Goal: Transaction & Acquisition: Purchase product/service

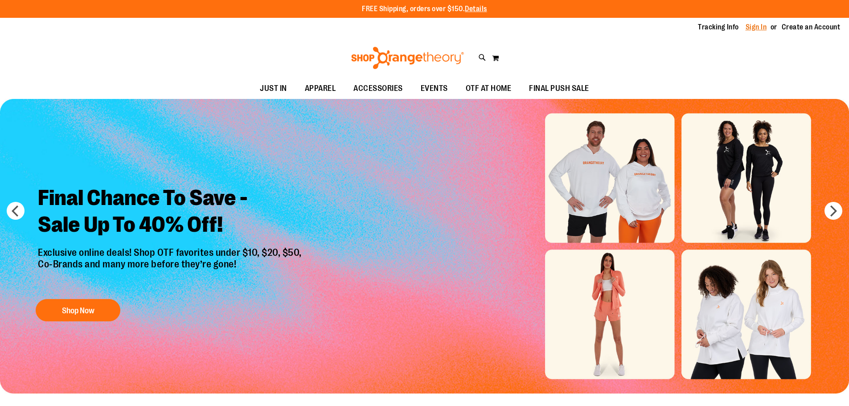
click at [751, 27] on link "Sign In" at bounding box center [755, 27] width 21 height 10
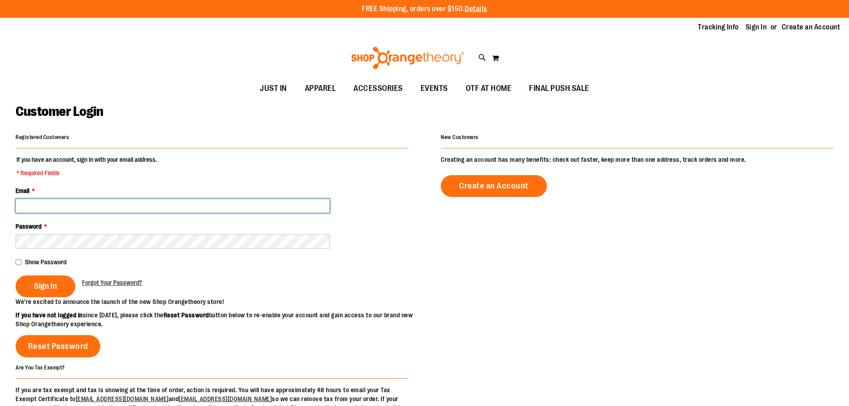
click at [47, 201] on input "Email *" at bounding box center [173, 206] width 314 height 14
type input "**********"
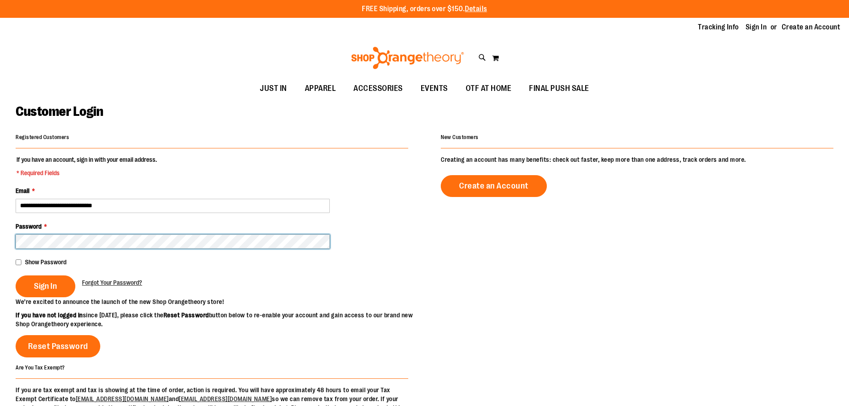
click at [16, 275] on button "Sign In" at bounding box center [46, 286] width 60 height 22
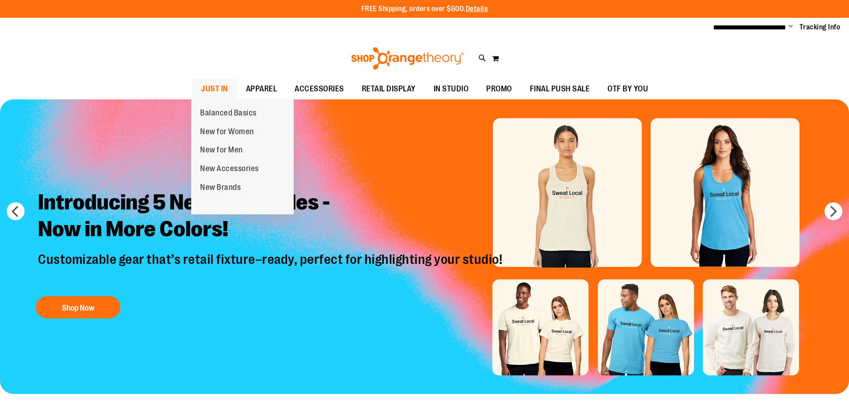
click at [215, 90] on span "JUST IN" at bounding box center [214, 89] width 27 height 20
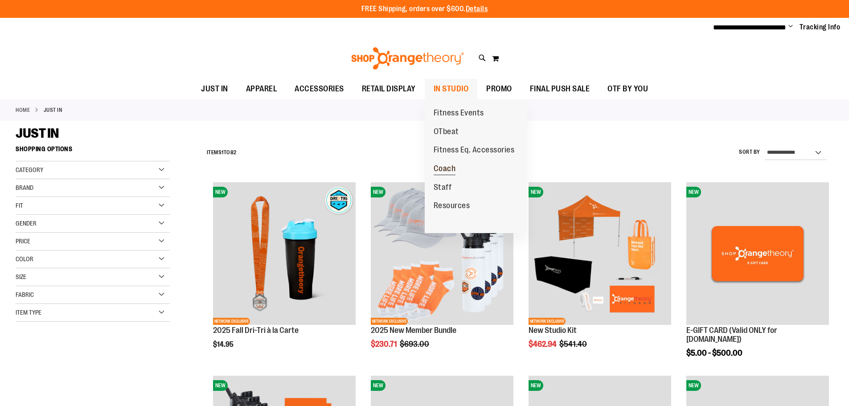
click at [434, 169] on span "Coach" at bounding box center [444, 169] width 22 height 11
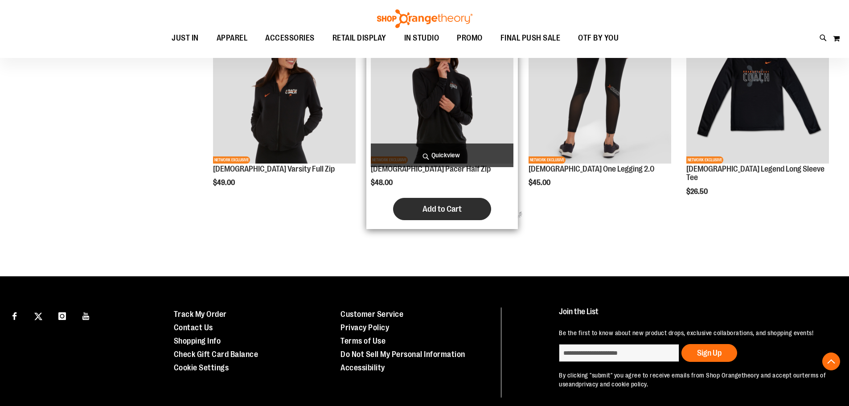
scroll to position [584, 0]
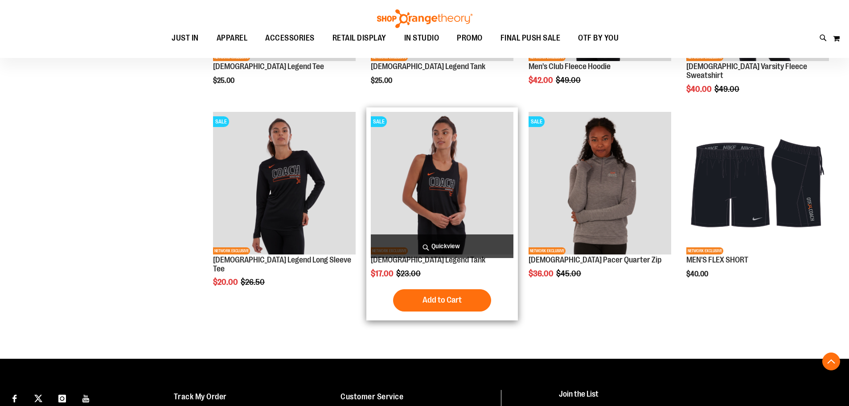
scroll to position [694, 0]
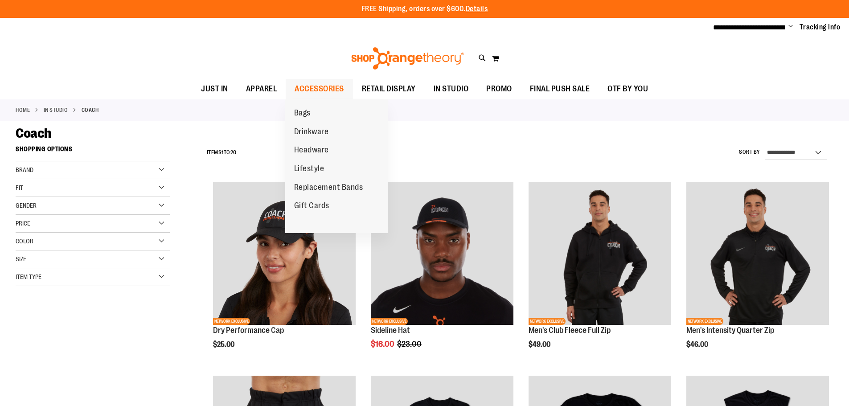
click at [308, 89] on span "ACCESSORIES" at bounding box center [318, 89] width 49 height 20
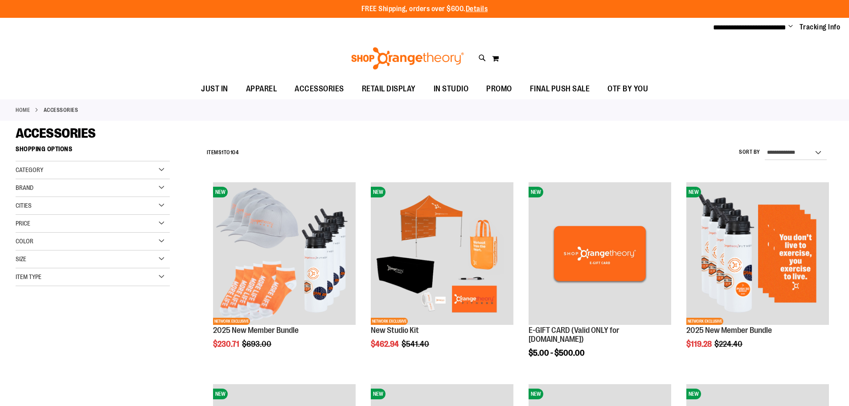
click at [265, 82] on span "APPAREL" at bounding box center [261, 89] width 31 height 20
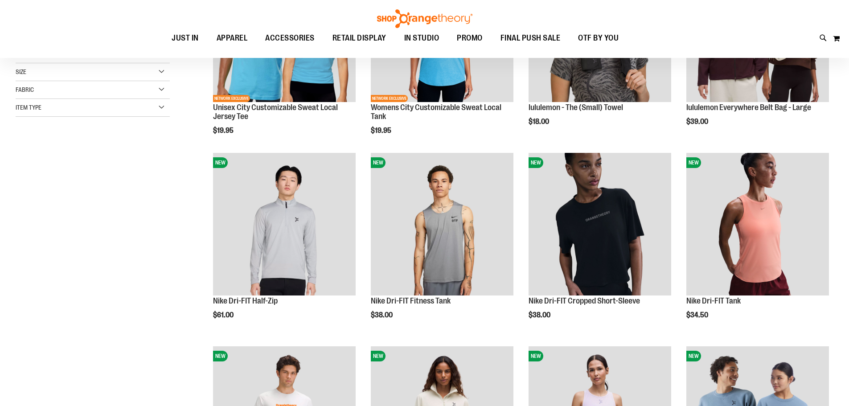
scroll to position [222, 0]
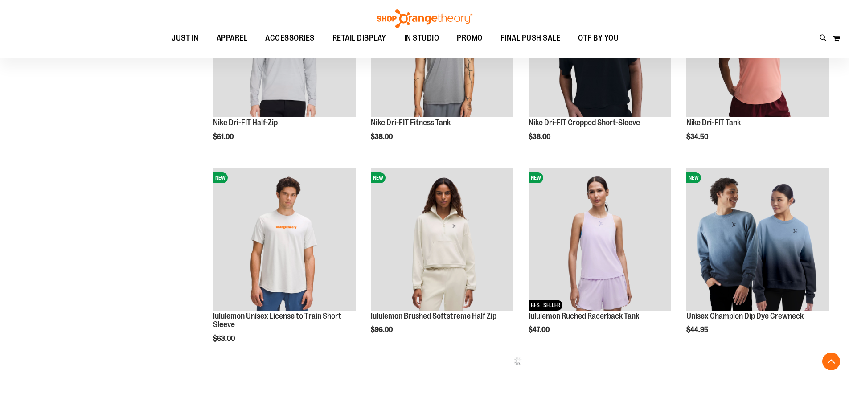
scroll to position [400, 0]
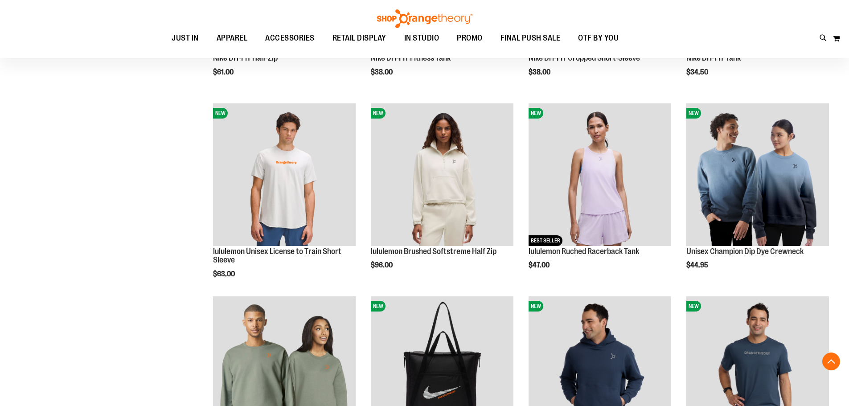
scroll to position [579, 0]
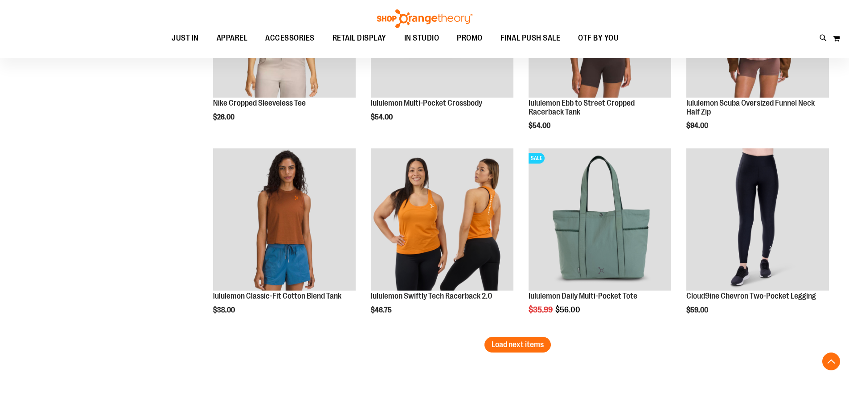
scroll to position [1692, 0]
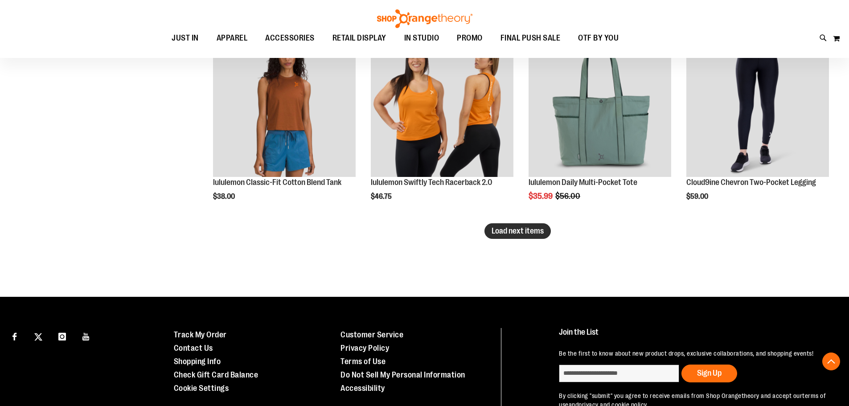
click at [505, 227] on span "Load next items" at bounding box center [517, 230] width 52 height 9
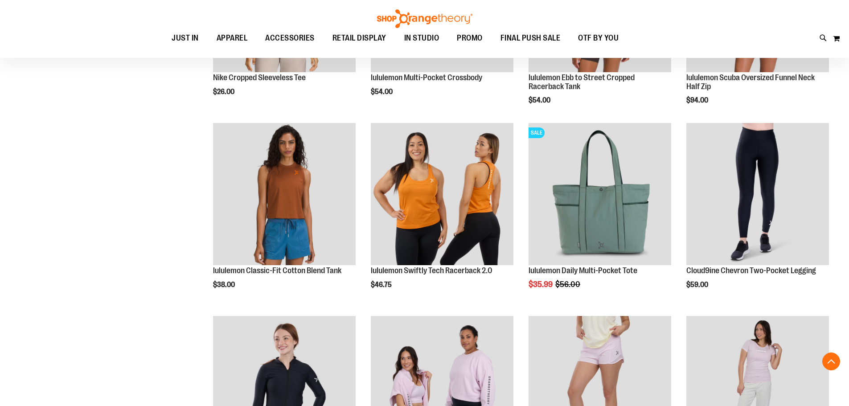
scroll to position [1603, 0]
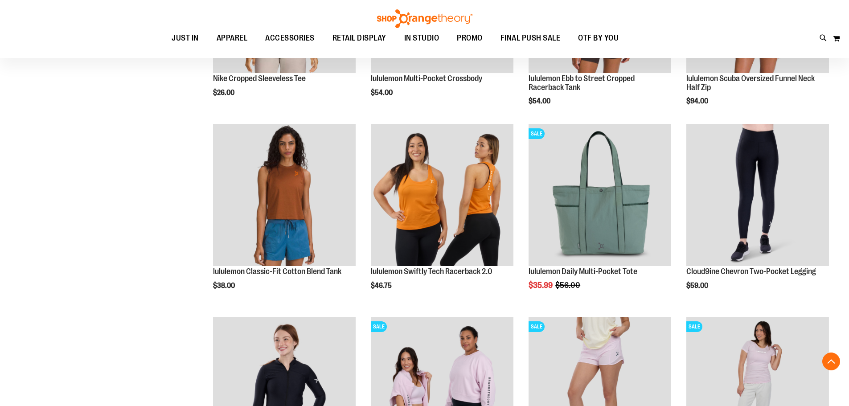
scroll to position [1737, 0]
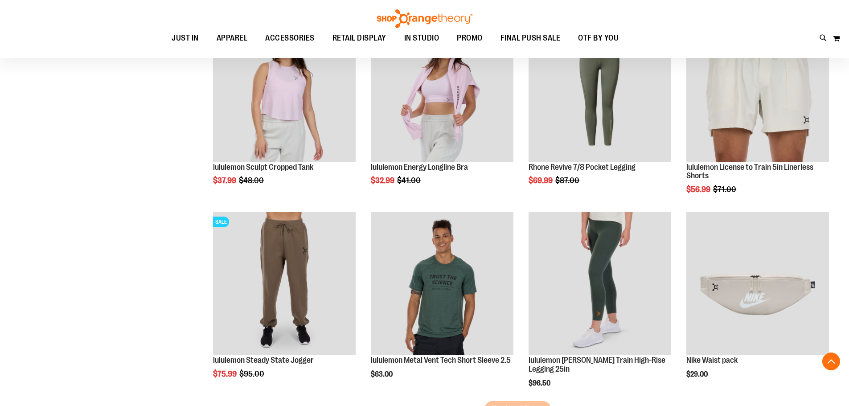
scroll to position [2138, 0]
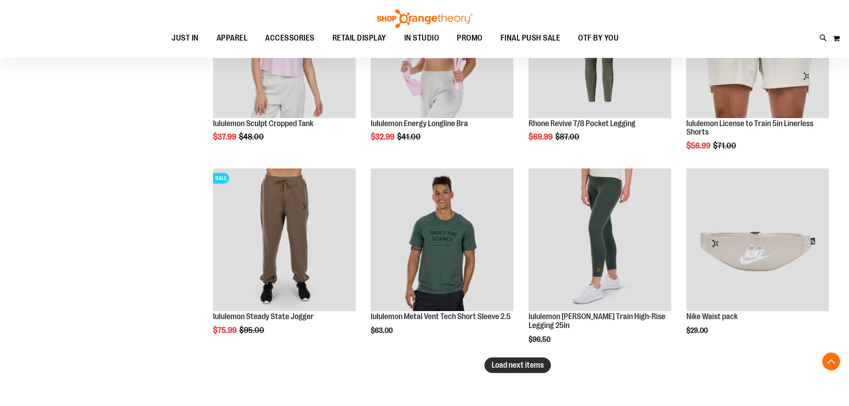
click at [532, 367] on span "Load next items" at bounding box center [517, 364] width 52 height 9
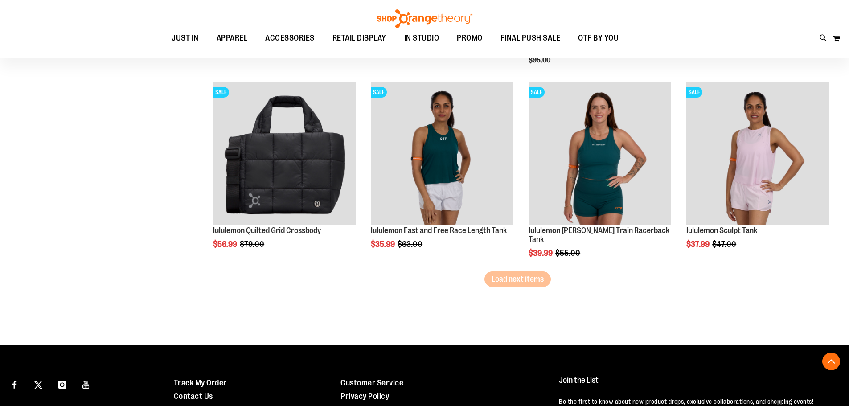
scroll to position [2806, 0]
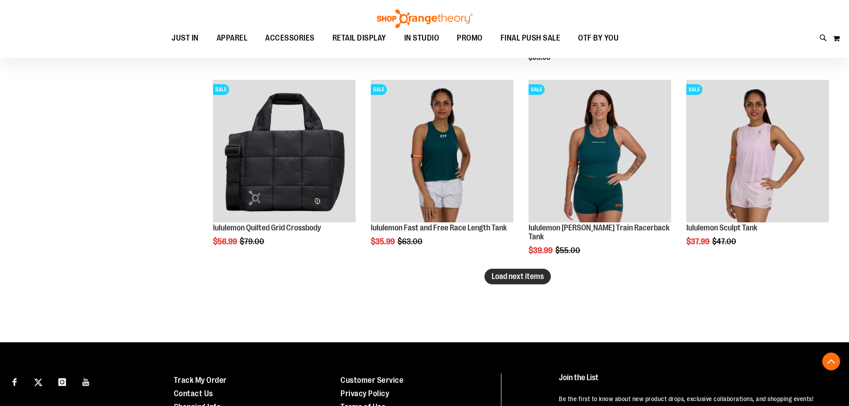
click at [497, 282] on button "Load next items" at bounding box center [517, 277] width 66 height 16
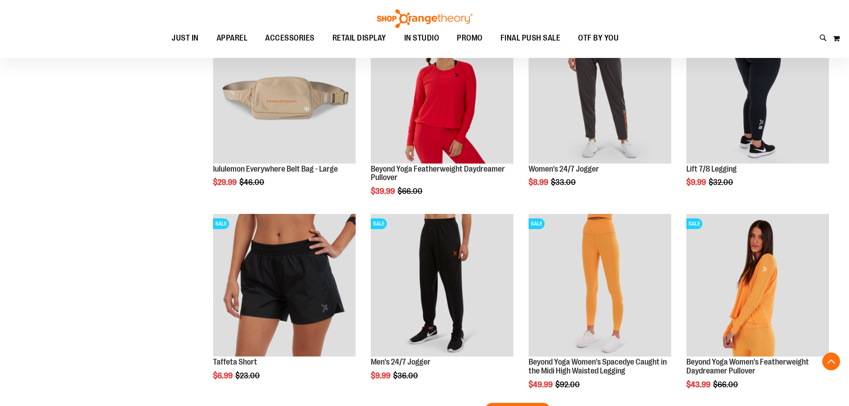
scroll to position [3340, 0]
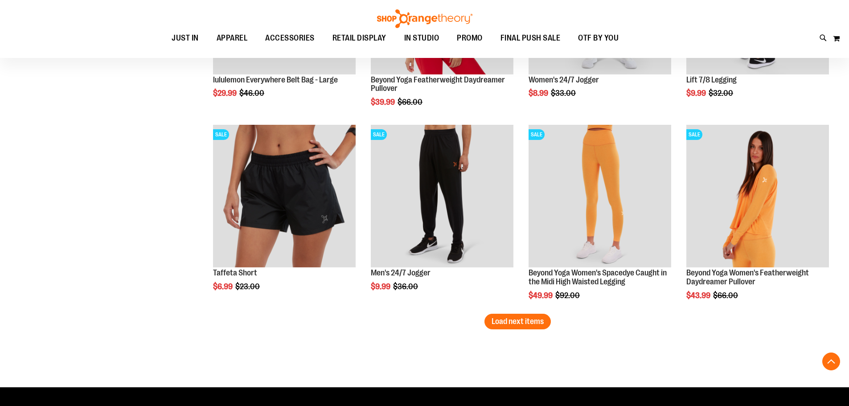
click at [530, 325] on span "Load next items" at bounding box center [517, 321] width 52 height 9
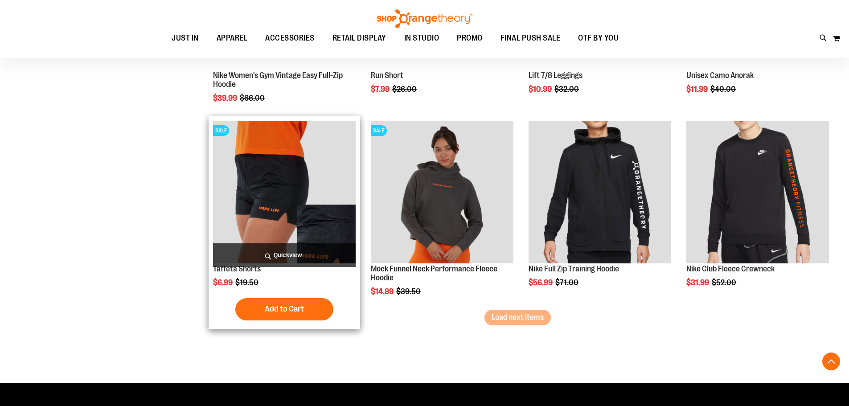
scroll to position [3927, 0]
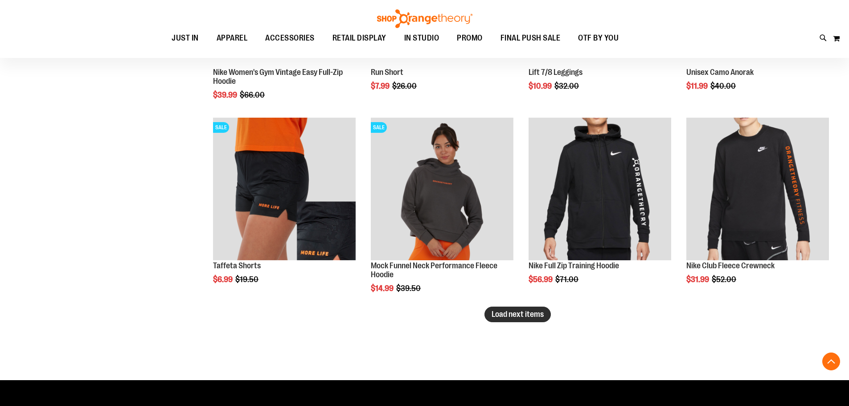
click at [511, 317] on span "Load next items" at bounding box center [517, 314] width 52 height 9
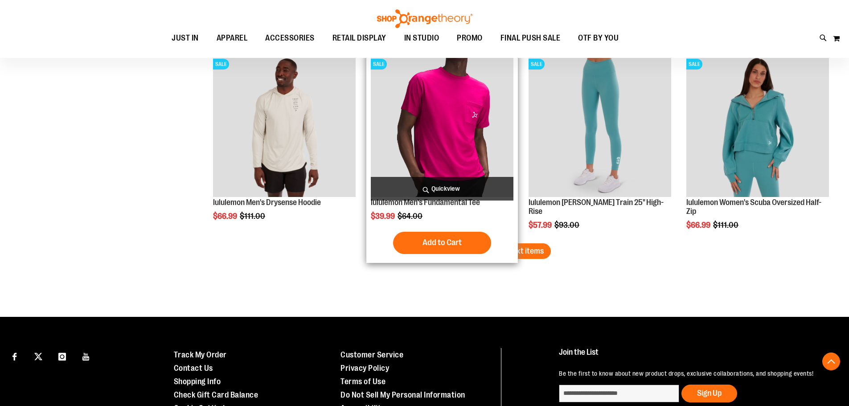
scroll to position [4595, 0]
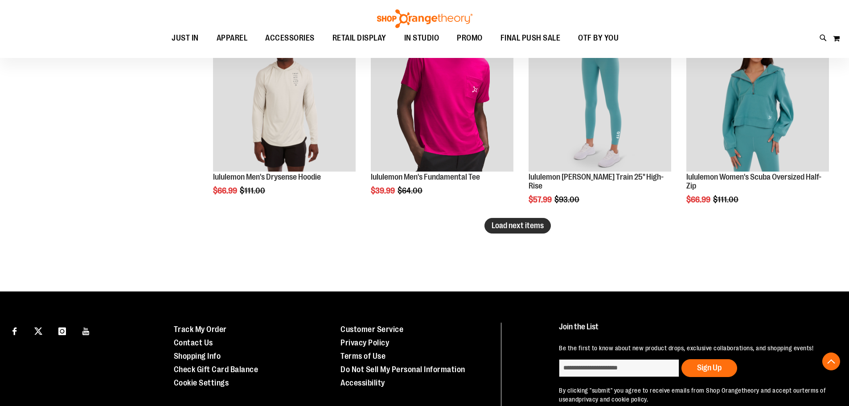
click at [527, 228] on span "Load next items" at bounding box center [517, 225] width 52 height 9
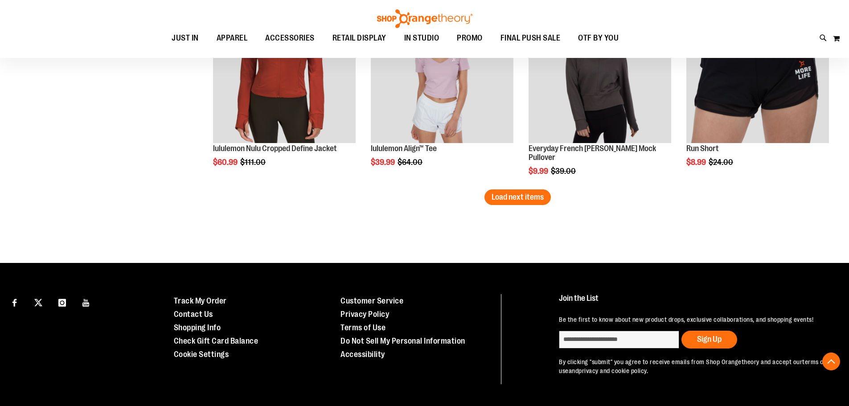
scroll to position [5219, 0]
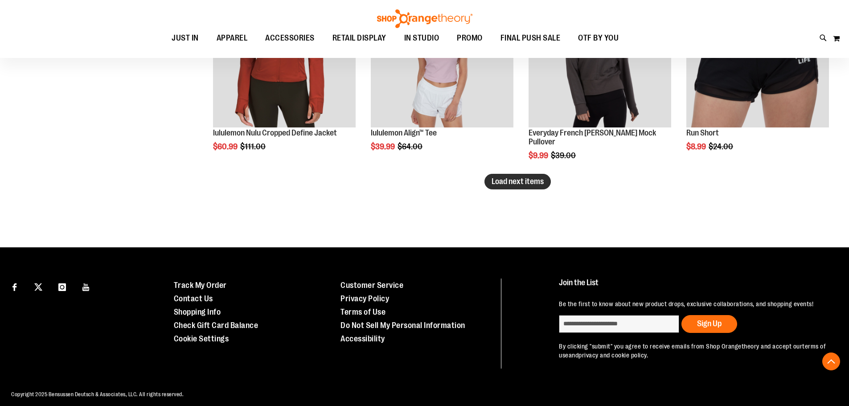
click at [526, 175] on button "Load next items" at bounding box center [517, 182] width 66 height 16
